Goal: Navigation & Orientation: Find specific page/section

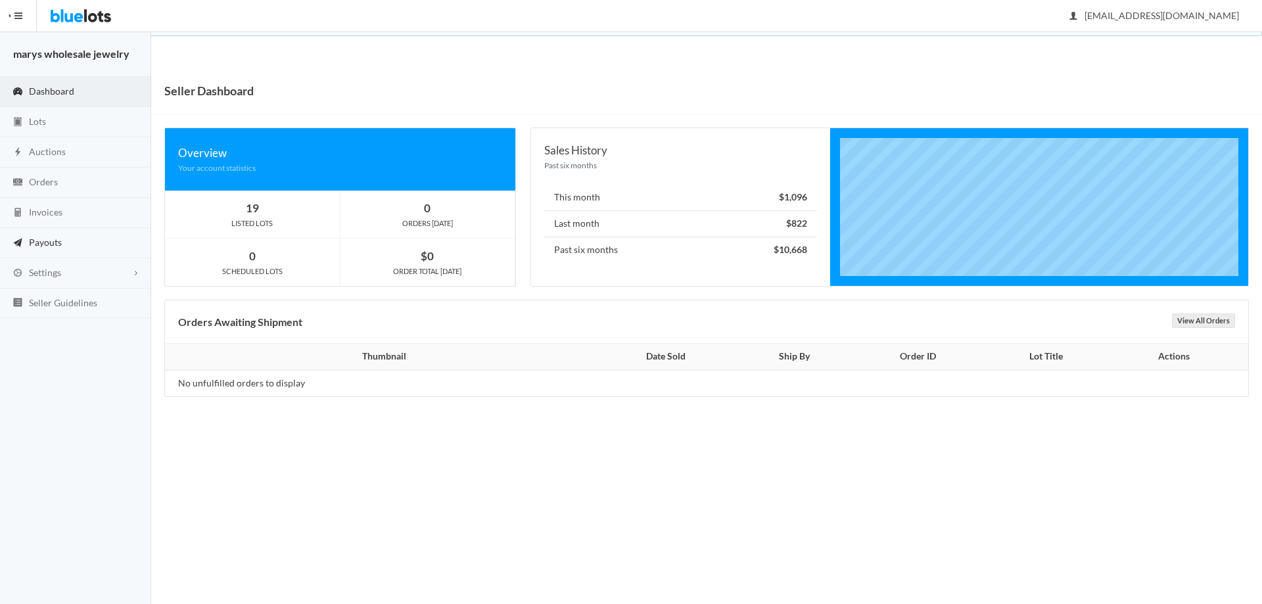
click at [43, 239] on span "Payouts" at bounding box center [45, 242] width 33 height 11
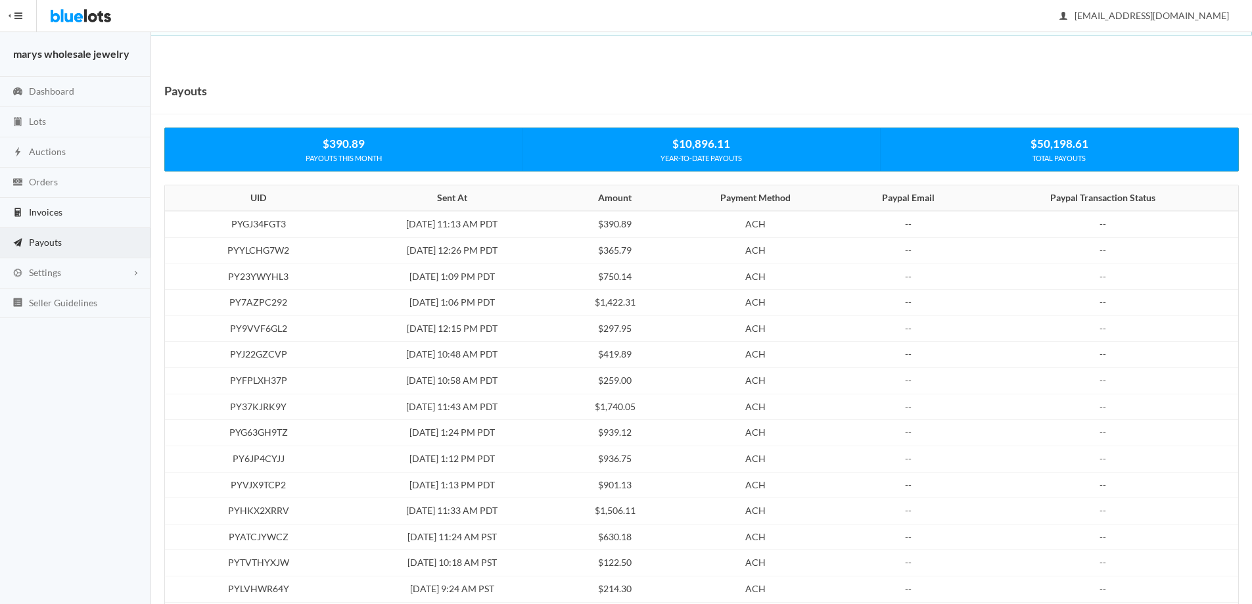
click at [43, 214] on span "Invoices" at bounding box center [46, 211] width 34 height 11
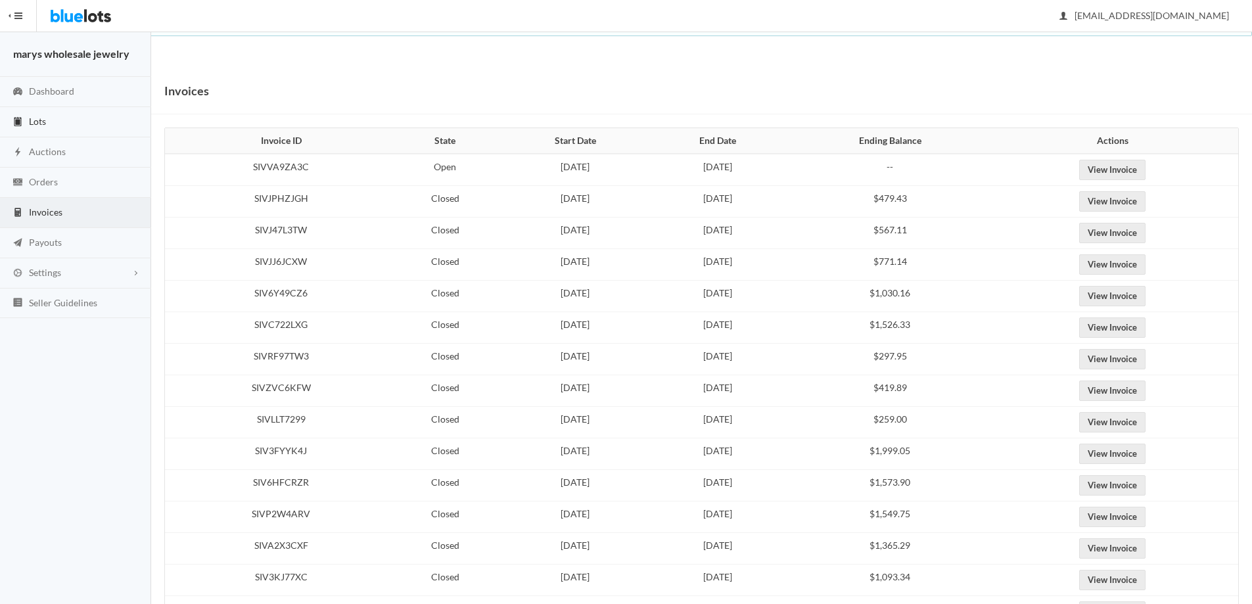
click at [51, 124] on link "Lots" at bounding box center [75, 122] width 151 height 30
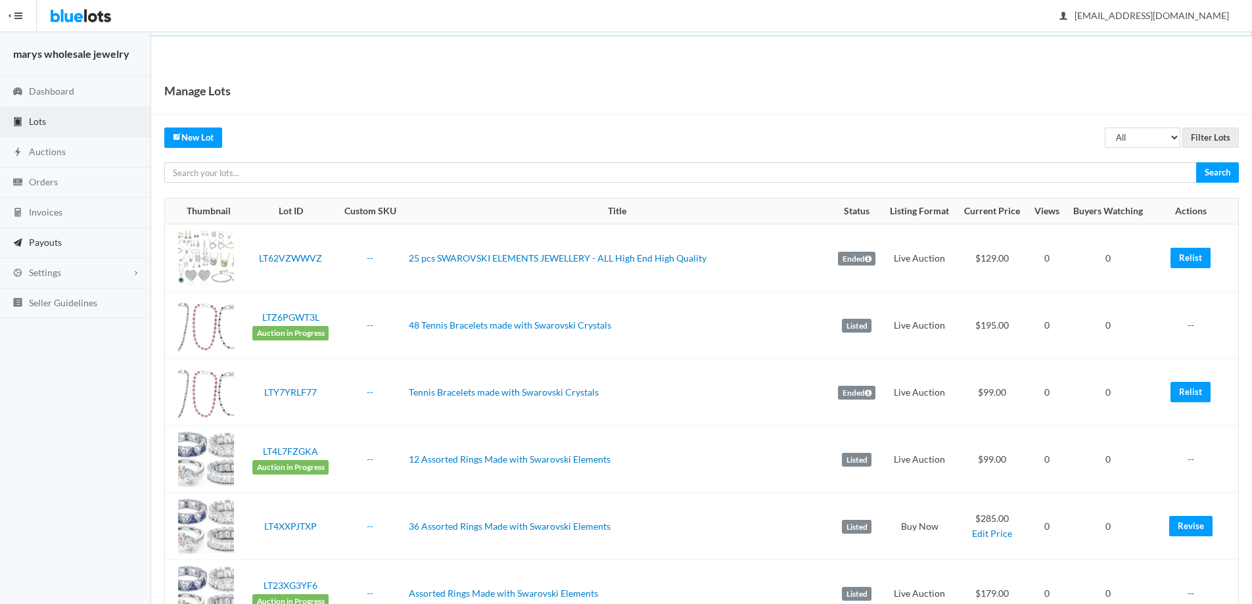
click at [37, 246] on span "Payouts" at bounding box center [45, 242] width 33 height 11
